Goal: Information Seeking & Learning: Learn about a topic

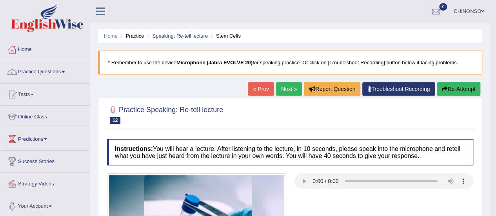
scroll to position [1, 0]
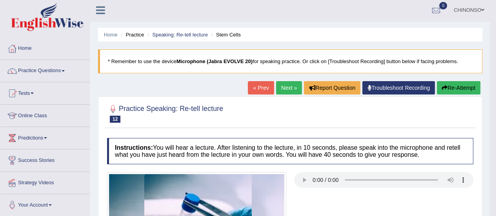
click at [290, 87] on link "Next »" at bounding box center [289, 87] width 26 height 13
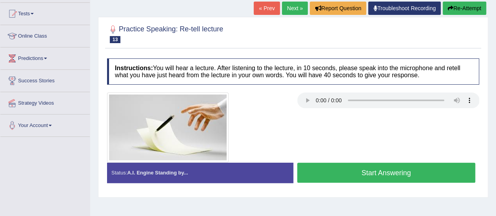
scroll to position [81, 0]
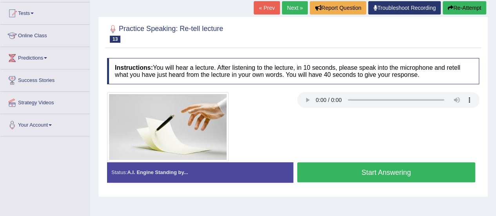
click at [333, 169] on button "Start Answering" at bounding box center [386, 172] width 178 height 20
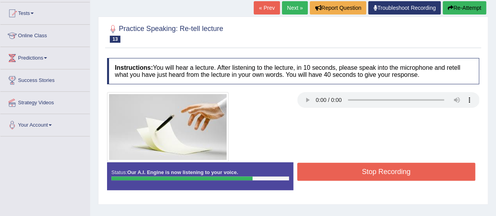
click at [348, 166] on button "Stop Recording" at bounding box center [386, 172] width 178 height 18
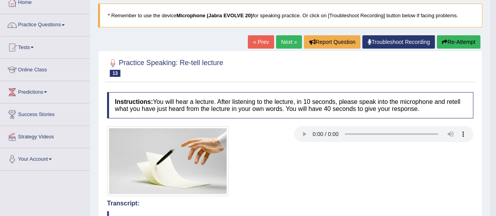
scroll to position [6, 0]
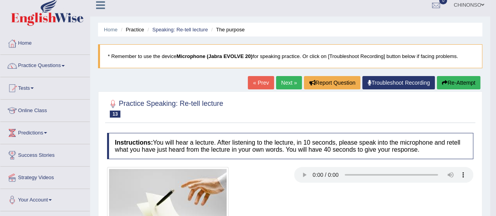
click at [454, 85] on button "Re-Attempt" at bounding box center [457, 82] width 43 height 13
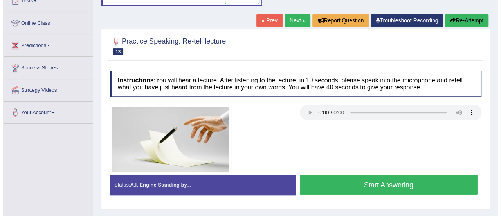
scroll to position [95, 0]
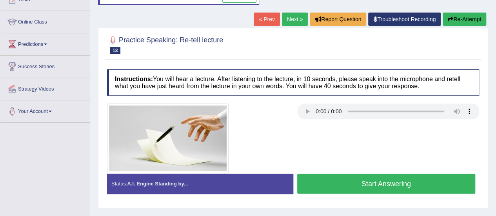
click at [323, 181] on button "Start Answering" at bounding box center [386, 184] width 178 height 20
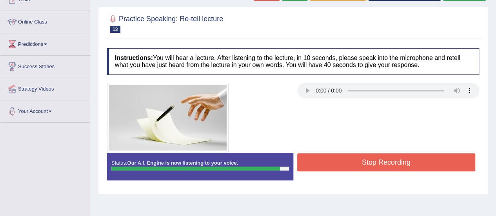
click at [335, 159] on button "Stop Recording" at bounding box center [386, 162] width 178 height 18
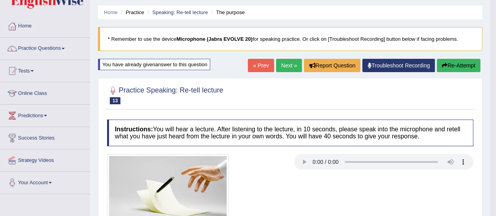
scroll to position [0, 0]
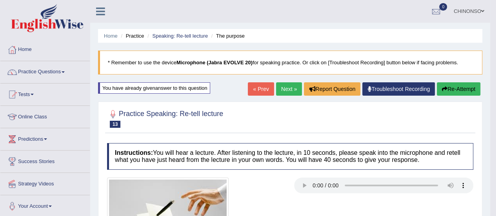
click at [285, 86] on link "Next »" at bounding box center [289, 88] width 26 height 13
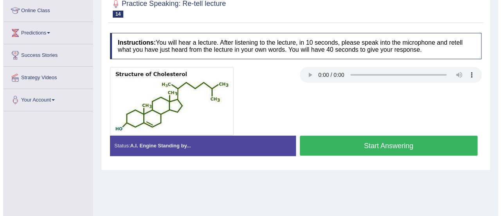
scroll to position [107, 0]
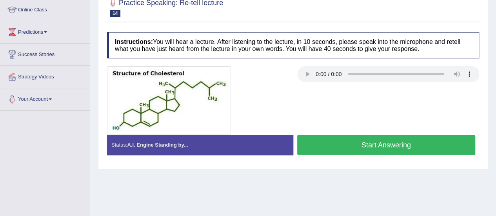
click at [330, 142] on button "Start Answering" at bounding box center [386, 145] width 178 height 20
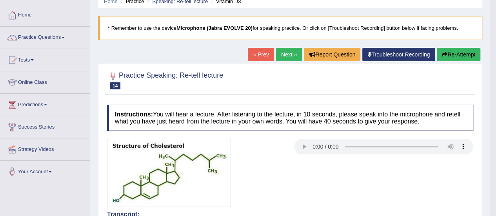
scroll to position [34, 0]
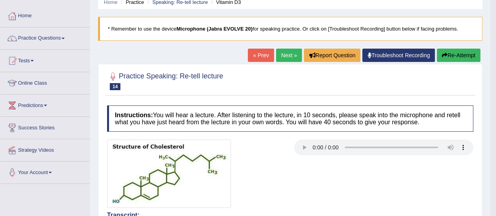
click at [287, 54] on link "Next »" at bounding box center [289, 55] width 26 height 13
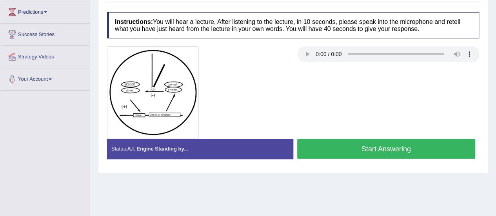
scroll to position [127, 0]
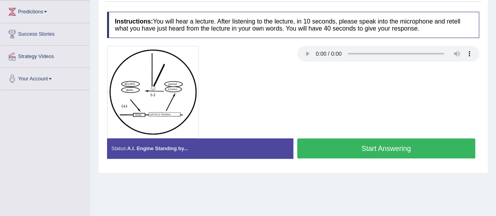
click at [331, 147] on button "Start Answering" at bounding box center [386, 148] width 178 height 20
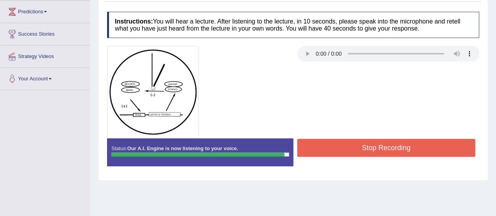
click at [331, 147] on button "Stop Recording" at bounding box center [386, 148] width 178 height 18
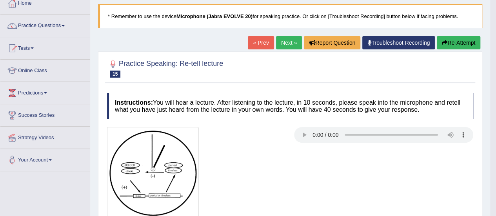
scroll to position [43, 0]
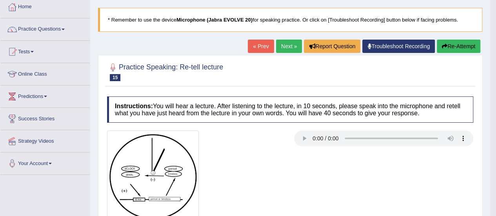
click at [285, 47] on link "Next »" at bounding box center [289, 46] width 26 height 13
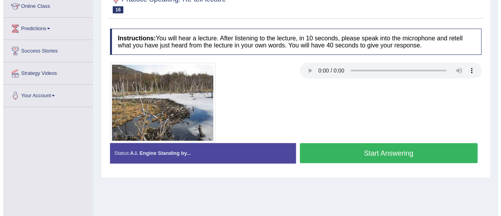
scroll to position [111, 0]
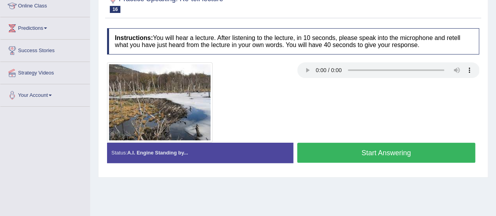
click at [338, 154] on button "Start Answering" at bounding box center [386, 153] width 178 height 20
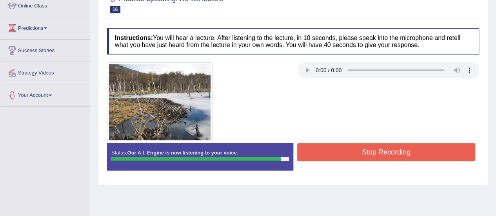
click at [338, 154] on button "Stop Recording" at bounding box center [386, 152] width 178 height 18
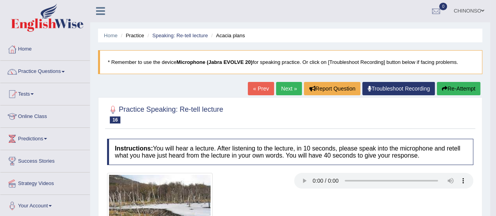
scroll to position [0, 0]
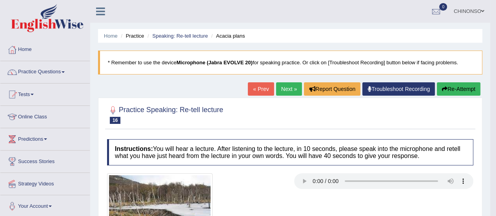
click at [289, 89] on link "Next »" at bounding box center [289, 88] width 26 height 13
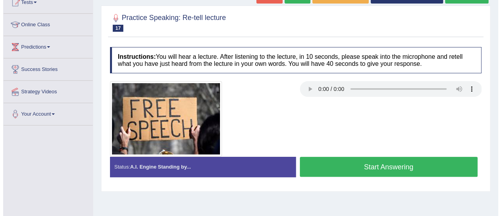
scroll to position [97, 0]
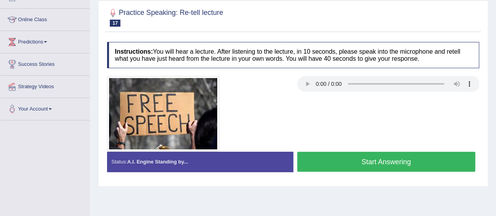
click at [330, 162] on button "Start Answering" at bounding box center [386, 162] width 178 height 20
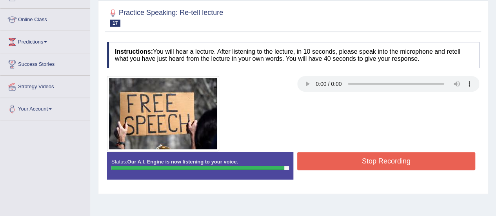
click at [330, 162] on button "Stop Recording" at bounding box center [386, 161] width 178 height 18
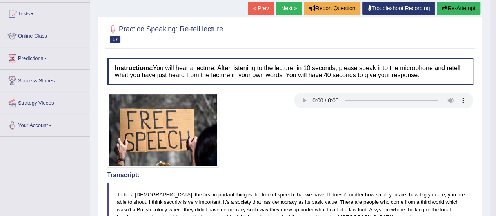
scroll to position [56, 0]
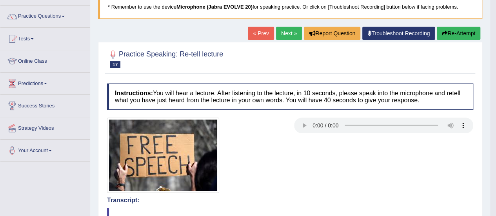
click at [284, 31] on link "Next »" at bounding box center [289, 33] width 26 height 13
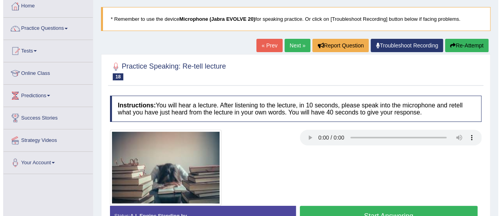
scroll to position [75, 0]
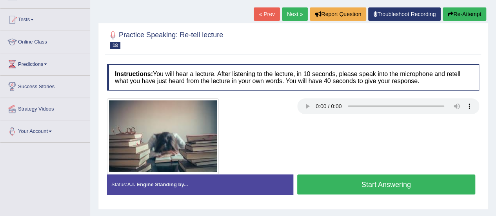
click at [337, 181] on button "Start Answering" at bounding box center [386, 184] width 178 height 20
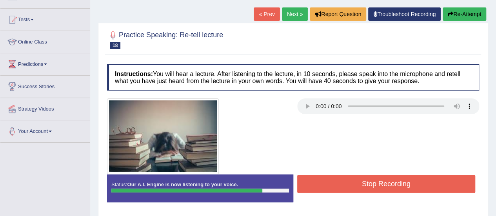
click at [337, 181] on button "Stop Recording" at bounding box center [386, 184] width 178 height 18
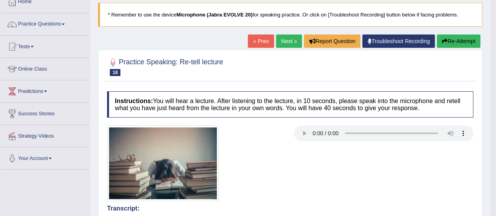
scroll to position [0, 0]
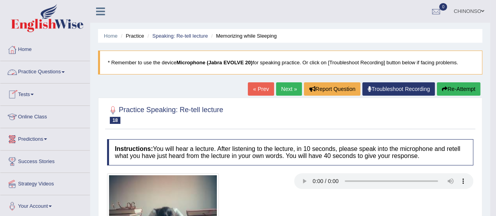
click at [43, 72] on link "Practice Questions" at bounding box center [44, 71] width 89 height 20
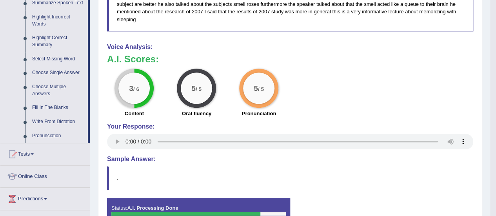
scroll to position [360, 0]
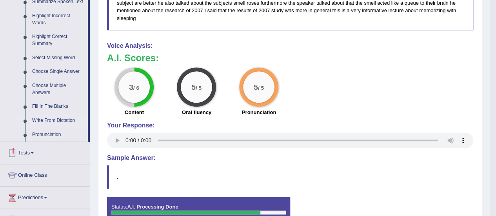
click at [40, 119] on link "Write From Dictation" at bounding box center [58, 121] width 59 height 14
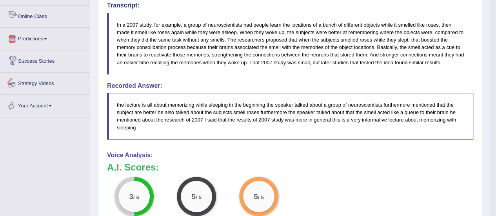
scroll to position [293, 0]
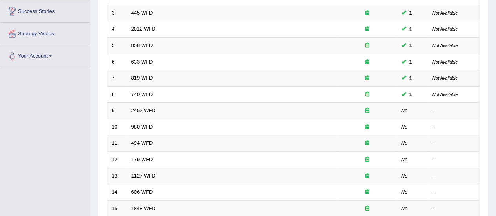
scroll to position [150, 0]
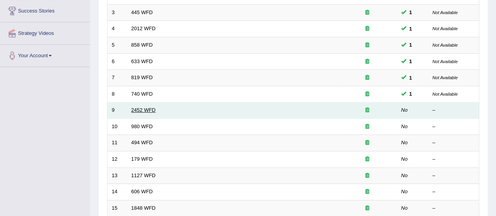
click at [141, 108] on link "2452 WFD" at bounding box center [143, 110] width 24 height 6
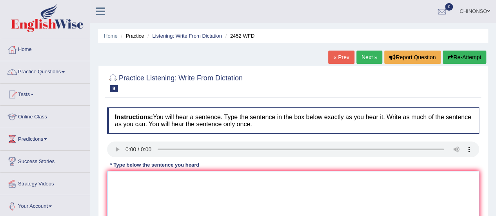
click at [121, 179] on textarea at bounding box center [293, 209] width 372 height 76
click at [182, 180] on textarea "It is a debate about the value of knowledge." at bounding box center [293, 209] width 372 height 76
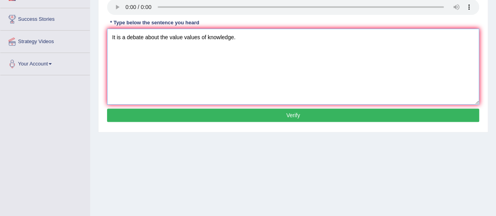
scroll to position [150, 0]
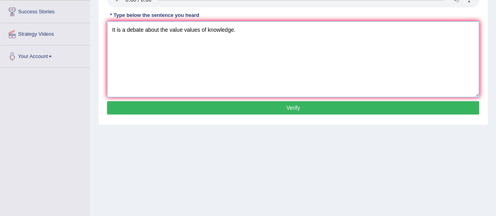
type textarea "It is a debate about the value values of knowledge."
click at [226, 108] on button "Verify" at bounding box center [293, 107] width 372 height 13
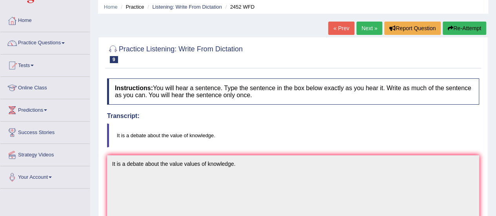
scroll to position [0, 0]
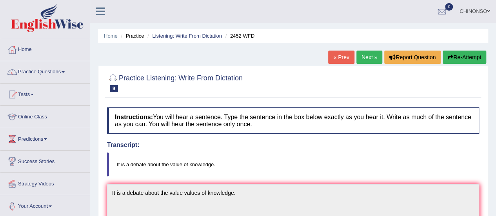
click at [366, 57] on link "Next »" at bounding box center [369, 57] width 26 height 13
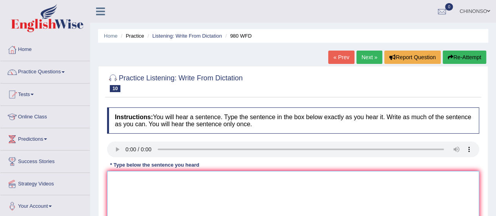
click at [204, 190] on textarea at bounding box center [293, 209] width 372 height 76
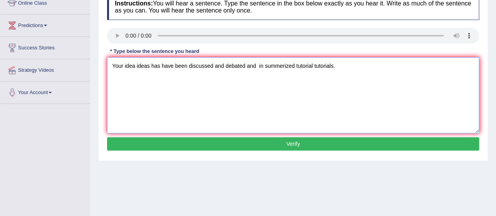
scroll to position [114, 0]
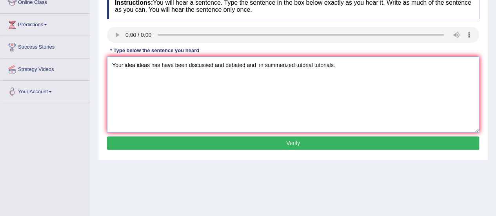
type textarea "Your idea ideas has have been discussed and debated and in summerized tutorial …"
click at [239, 141] on button "Verify" at bounding box center [293, 142] width 372 height 13
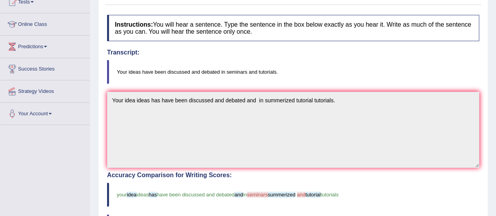
scroll to position [0, 0]
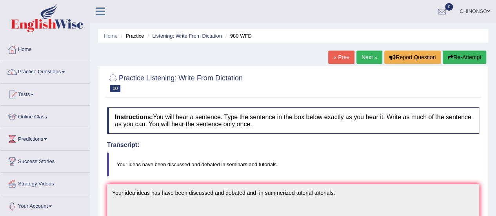
click at [367, 53] on link "Next »" at bounding box center [369, 57] width 26 height 13
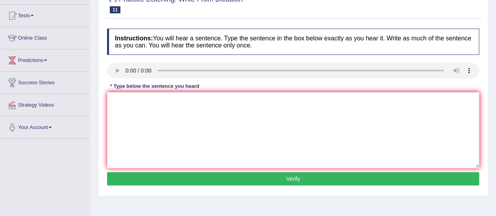
scroll to position [79, 0]
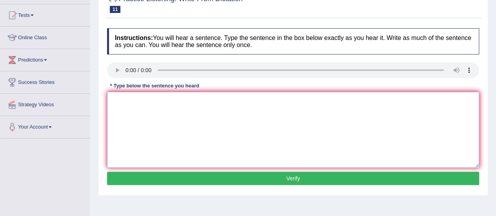
click at [132, 105] on textarea at bounding box center [293, 130] width 372 height 76
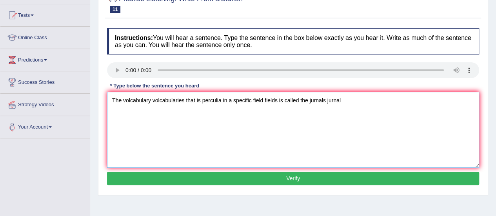
click at [329, 98] on textarea "The volcabulary volcabularies that is perculia in a specific field fields is ca…" at bounding box center [293, 130] width 372 height 76
click at [328, 101] on textarea "The volcabulary volcabularies that is perculia in a specific field fields is ca…" at bounding box center [293, 130] width 372 height 76
click at [349, 99] on textarea "The volcabulary volcabularies that is perculia in a specific field fields is ca…" at bounding box center [293, 130] width 372 height 76
click at [310, 99] on textarea "The volcabulary volcabularies that is perculia in a specific field fields is ca…" at bounding box center [293, 130] width 372 height 76
type textarea "The volcabulary volcabularies that is perculia in a specific field fields is ca…"
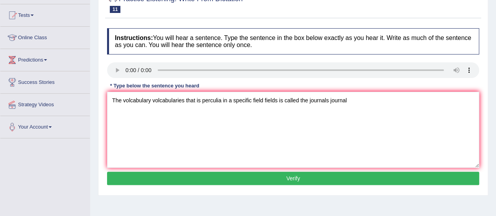
click at [323, 177] on button "Verify" at bounding box center [293, 178] width 372 height 13
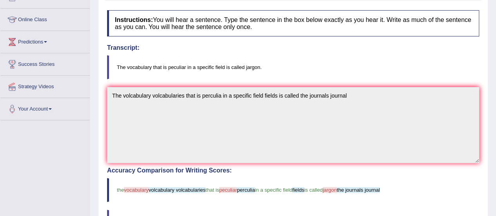
scroll to position [0, 0]
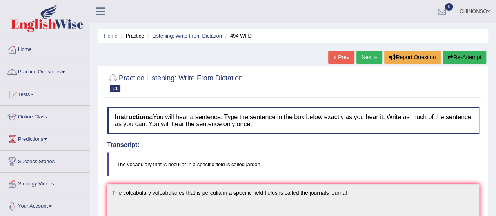
click at [369, 54] on link "Next »" at bounding box center [369, 57] width 26 height 13
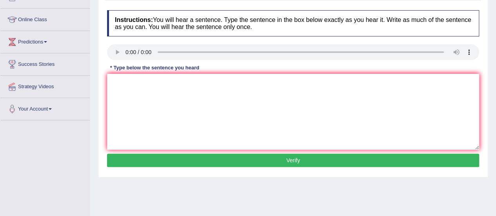
scroll to position [98, 0]
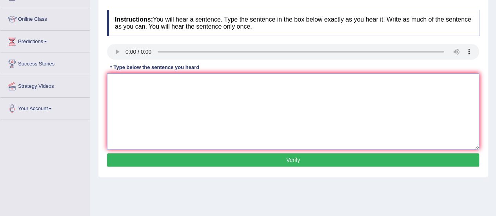
click at [114, 80] on textarea at bounding box center [293, 111] width 372 height 76
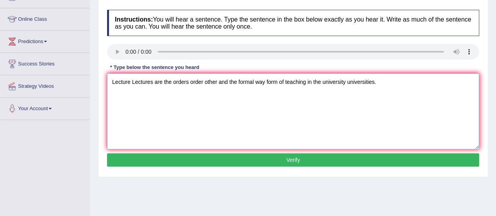
type textarea "Lecture Lectures are the orders order other and the formal way form of teaching…"
click at [166, 159] on button "Verify" at bounding box center [293, 159] width 372 height 13
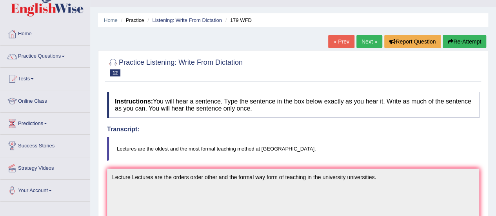
scroll to position [0, 0]
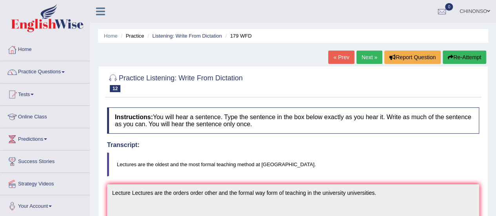
click at [366, 54] on link "Next »" at bounding box center [369, 57] width 26 height 13
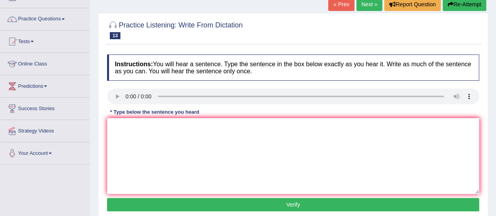
scroll to position [52, 0]
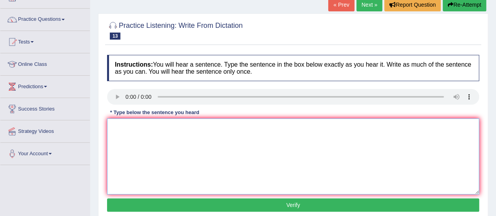
click at [117, 125] on textarea at bounding box center [293, 156] width 372 height 76
click at [273, 124] on textarea "A UNIVERSITY DEGREE IS A REQUIREMENT TO ENTER INTO" at bounding box center [293, 156] width 372 height 76
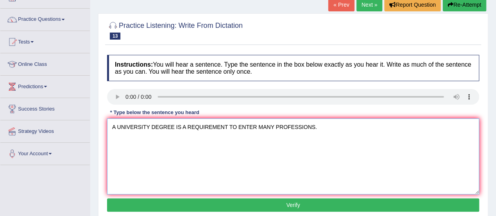
type textarea "A UNIVERSITY DEGREE IS A REQUIREMENT TO ENTER MANY PROFESSIONS."
click at [270, 202] on button "Verify" at bounding box center [293, 204] width 372 height 13
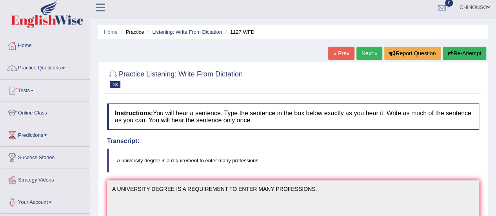
scroll to position [0, 0]
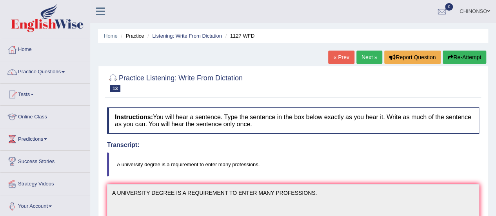
click at [369, 56] on link "Next »" at bounding box center [369, 57] width 26 height 13
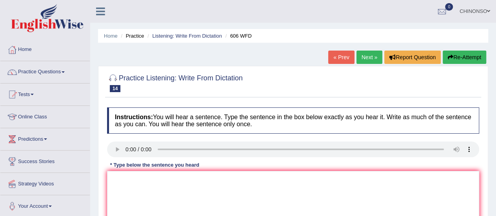
scroll to position [92, 0]
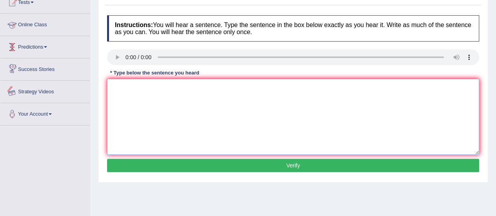
click at [120, 82] on textarea at bounding box center [293, 117] width 372 height 76
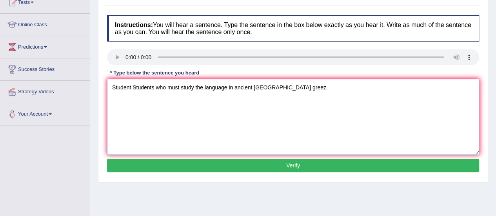
type textarea "Student Students who must study the language in ancient Greeze greez."
click at [168, 165] on button "Verify" at bounding box center [293, 165] width 372 height 13
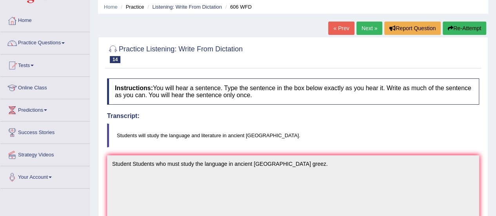
scroll to position [0, 0]
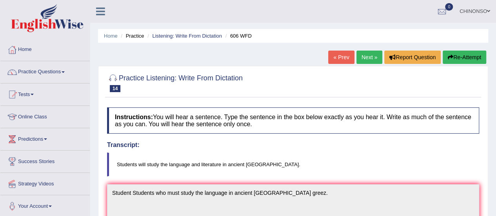
click at [370, 54] on link "Next »" at bounding box center [369, 57] width 26 height 13
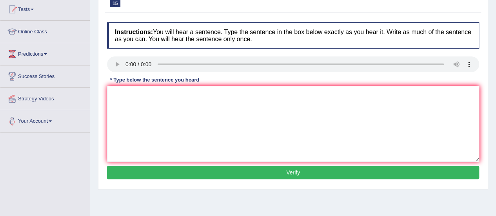
scroll to position [91, 0]
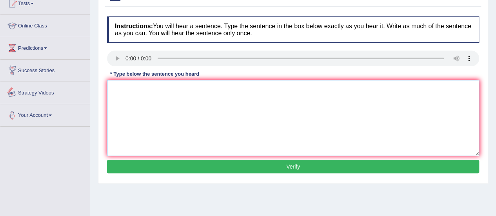
click at [121, 88] on textarea at bounding box center [293, 118] width 372 height 76
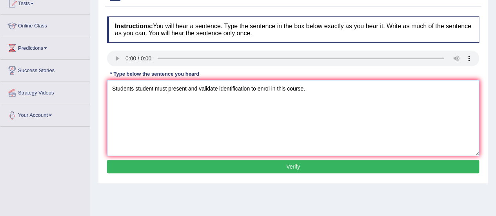
click at [250, 89] on textarea "Students student must present and validate identification to enrol in this cour…" at bounding box center [293, 118] width 372 height 76
type textarea "Students student must present and validate identification identifications to en…"
click at [292, 163] on button "Verify" at bounding box center [293, 166] width 372 height 13
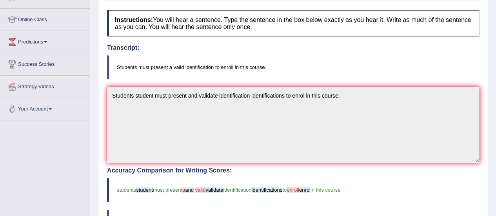
scroll to position [0, 0]
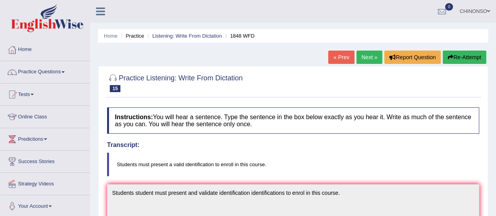
click at [370, 57] on link "Next »" at bounding box center [369, 57] width 26 height 13
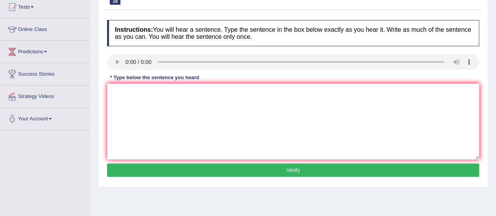
scroll to position [88, 0]
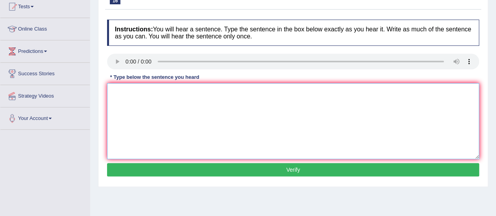
click at [113, 93] on textarea at bounding box center [293, 121] width 372 height 76
click at [171, 92] on textarea "A number of assignment will be submitted in the conference." at bounding box center [293, 121] width 372 height 76
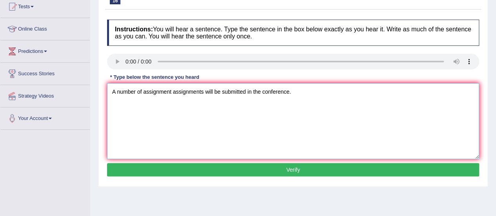
click at [212, 90] on textarea "A number of assignment assignments will be submitted in the conference." at bounding box center [293, 121] width 372 height 76
click at [277, 91] on textarea "A number of assignment assignments will would be submitted in the conference." at bounding box center [293, 121] width 372 height 76
type textarea "A number of assignment assignments will would be submitted in the this conferen…"
click at [302, 167] on button "Verify" at bounding box center [293, 169] width 372 height 13
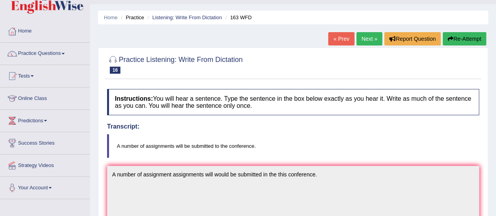
scroll to position [14, 0]
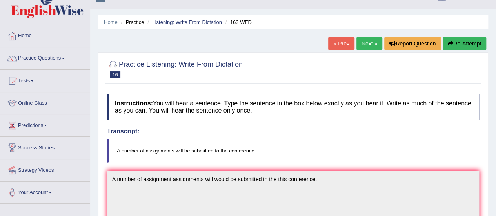
click at [364, 44] on link "Next »" at bounding box center [369, 43] width 26 height 13
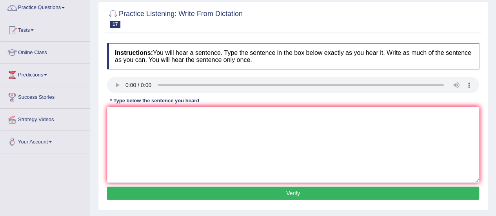
scroll to position [71, 0]
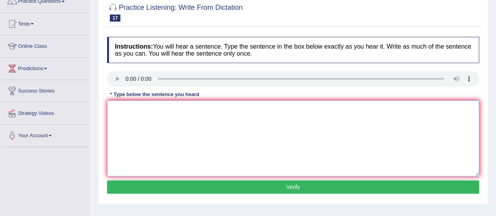
click at [118, 110] on textarea at bounding box center [293, 138] width 372 height 76
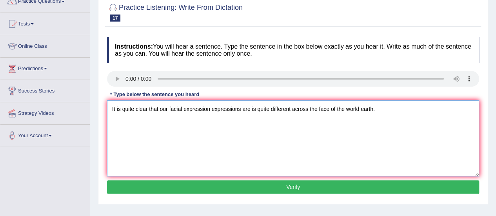
type textarea "It is quite clear that our facial expression expressions are is quite different…"
click at [169, 185] on button "Verify" at bounding box center [293, 186] width 372 height 13
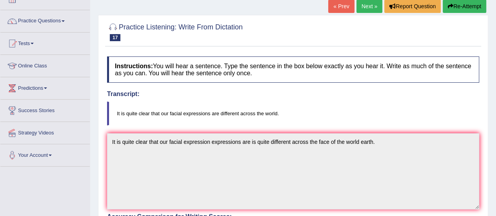
scroll to position [0, 0]
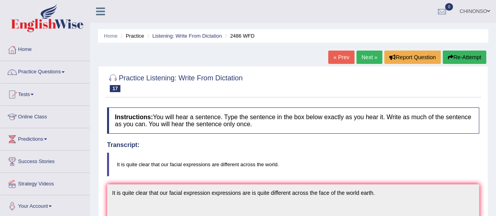
click at [368, 54] on link "Next »" at bounding box center [369, 57] width 26 height 13
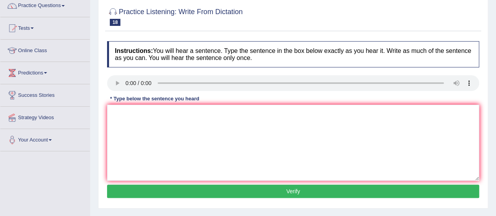
scroll to position [67, 0]
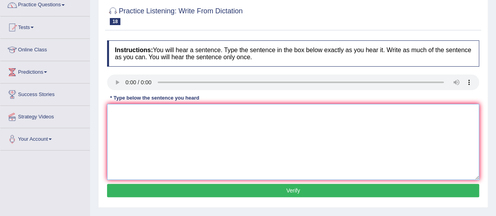
click at [114, 112] on textarea at bounding box center [293, 142] width 372 height 76
click at [232, 113] on textarea "All the assignments assignment are due by tomorow" at bounding box center [293, 142] width 372 height 76
click at [250, 113] on textarea "All the assignments assignment are due by tomorrow" at bounding box center [293, 142] width 372 height 76
type textarea "All the assignments assignment are due by tomorrow."
click at [248, 191] on button "Verify" at bounding box center [293, 190] width 372 height 13
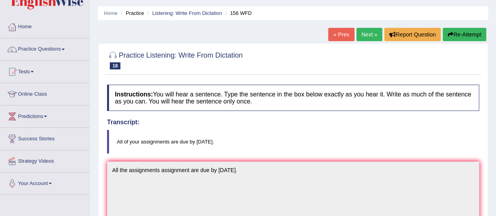
scroll to position [0, 0]
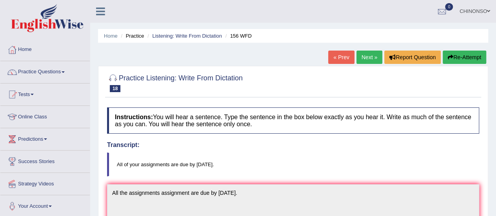
click at [465, 55] on button "Re-Attempt" at bounding box center [463, 57] width 43 height 13
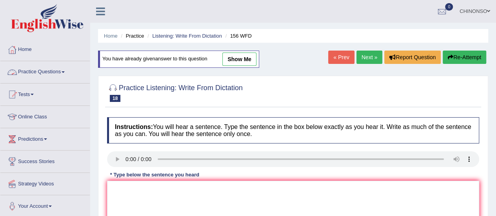
click at [47, 68] on link "Practice Questions" at bounding box center [44, 71] width 89 height 20
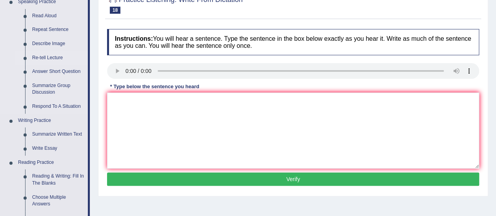
scroll to position [92, 0]
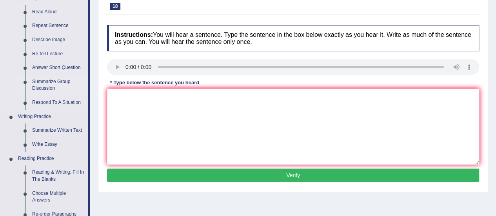
click at [51, 81] on link "Summarize Group Discussion" at bounding box center [58, 85] width 59 height 21
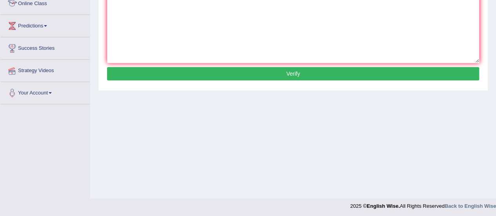
scroll to position [195, 0]
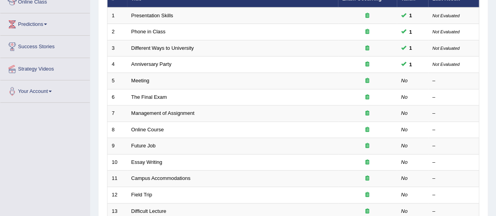
scroll to position [116, 0]
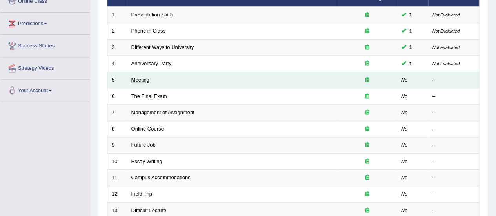
click at [144, 77] on link "Meeting" at bounding box center [140, 80] width 18 height 6
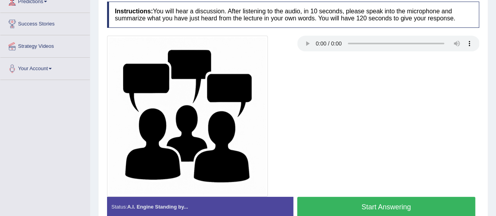
scroll to position [142, 0]
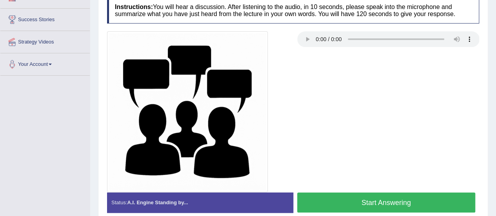
click at [334, 203] on button "Start Answering" at bounding box center [386, 202] width 178 height 20
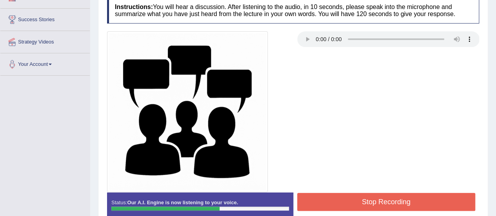
click at [346, 193] on button "Stop Recording" at bounding box center [386, 202] width 178 height 18
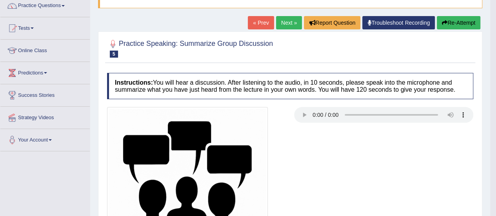
scroll to position [56, 0]
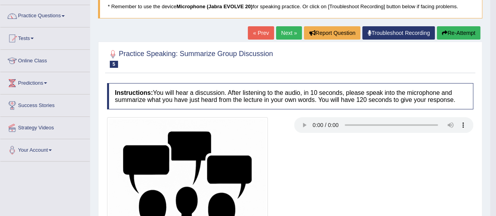
click at [284, 35] on link "Next »" at bounding box center [289, 32] width 26 height 13
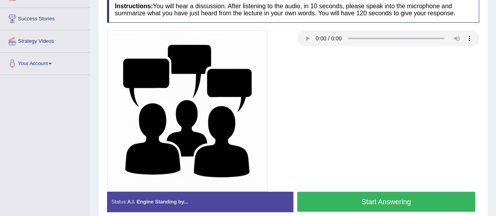
scroll to position [143, 0]
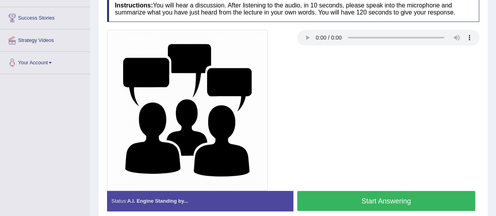
click at [338, 199] on button "Start Answering" at bounding box center [386, 201] width 178 height 20
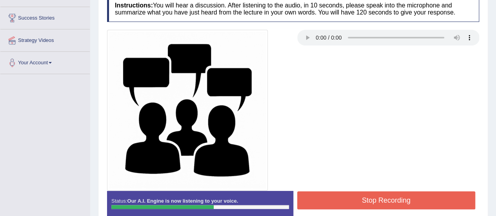
click at [338, 199] on button "Stop Recording" at bounding box center [386, 200] width 178 height 18
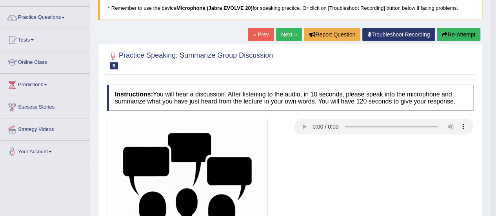
scroll to position [0, 0]
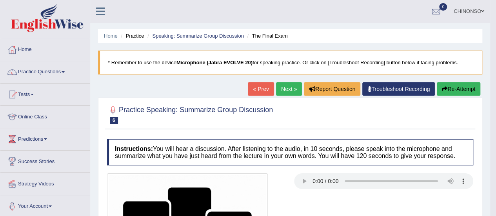
click at [38, 114] on link "Online Class" at bounding box center [44, 116] width 89 height 20
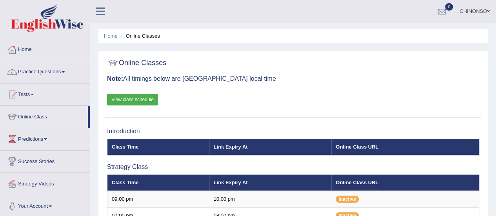
click at [43, 72] on link "Practice Questions" at bounding box center [44, 71] width 89 height 20
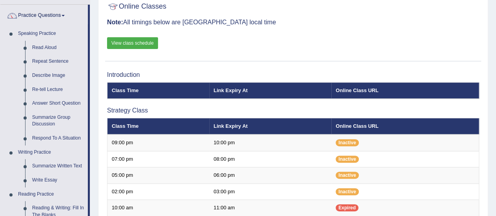
scroll to position [56, 0]
